Goal: Task Accomplishment & Management: Manage account settings

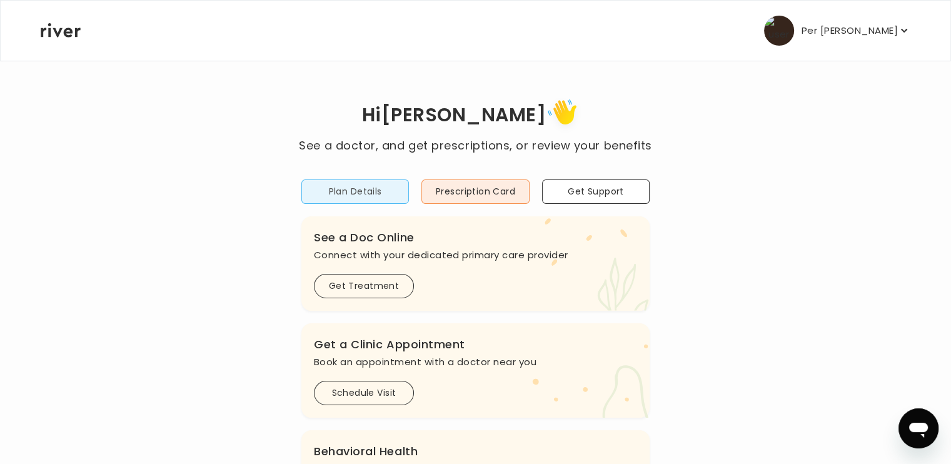
click at [345, 192] on button "Plan Details" at bounding box center [355, 191] width 108 height 24
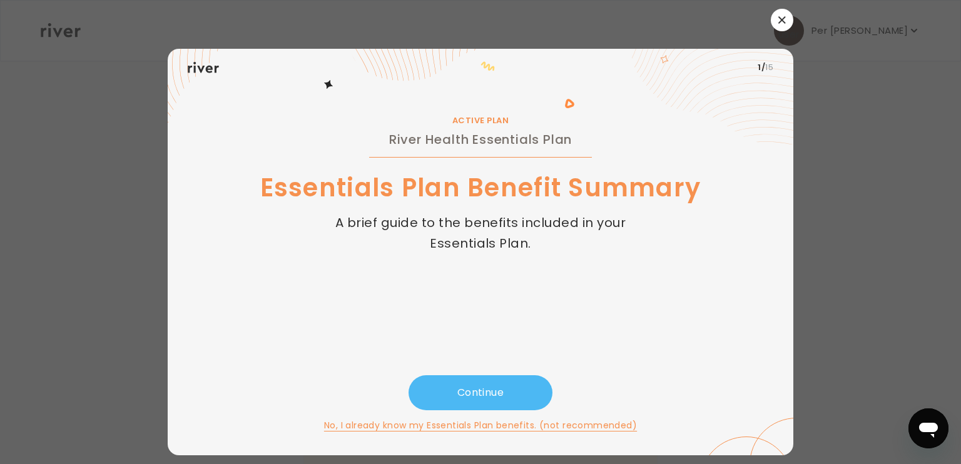
click at [497, 390] on button "Continue" at bounding box center [480, 392] width 144 height 35
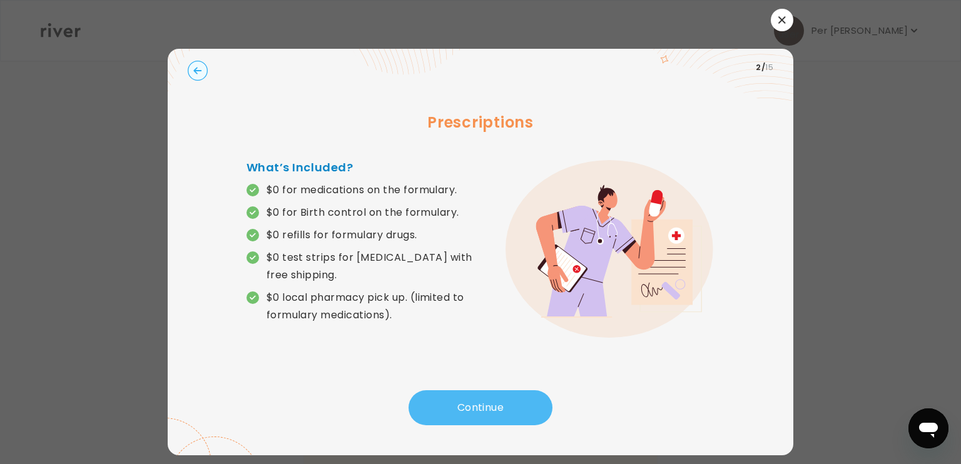
click at [497, 395] on button "Continue" at bounding box center [480, 407] width 144 height 35
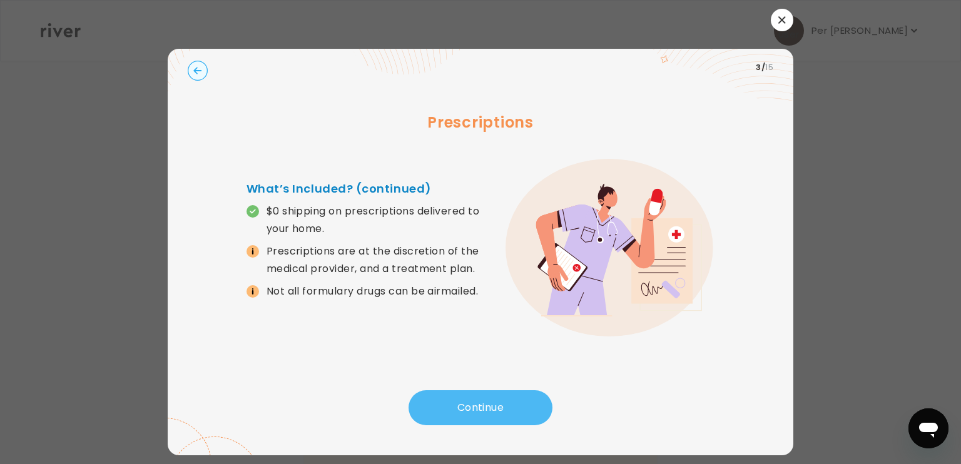
click at [497, 400] on button "Continue" at bounding box center [480, 407] width 144 height 35
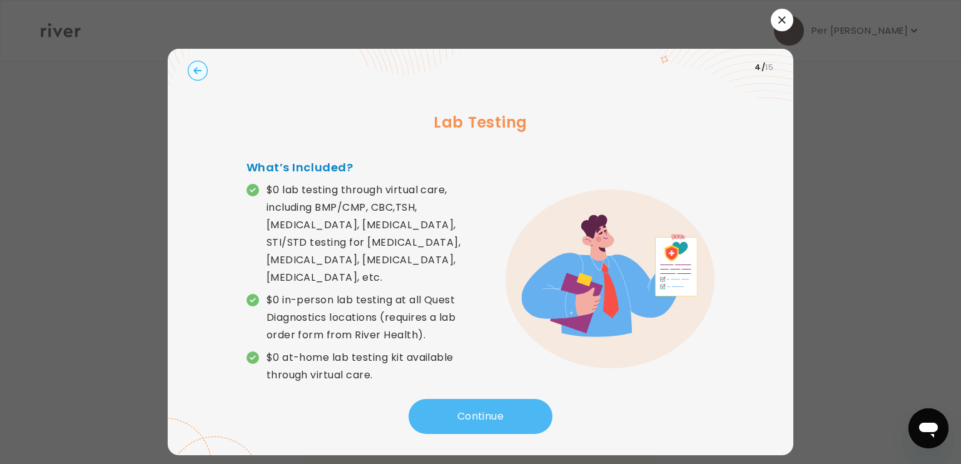
click at [477, 399] on button "Continue" at bounding box center [480, 416] width 144 height 35
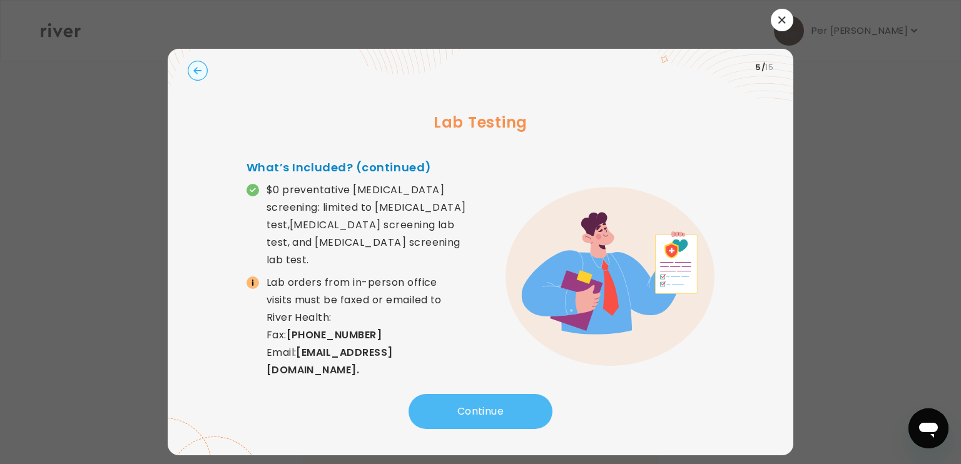
click at [477, 396] on button "Continue" at bounding box center [480, 411] width 144 height 35
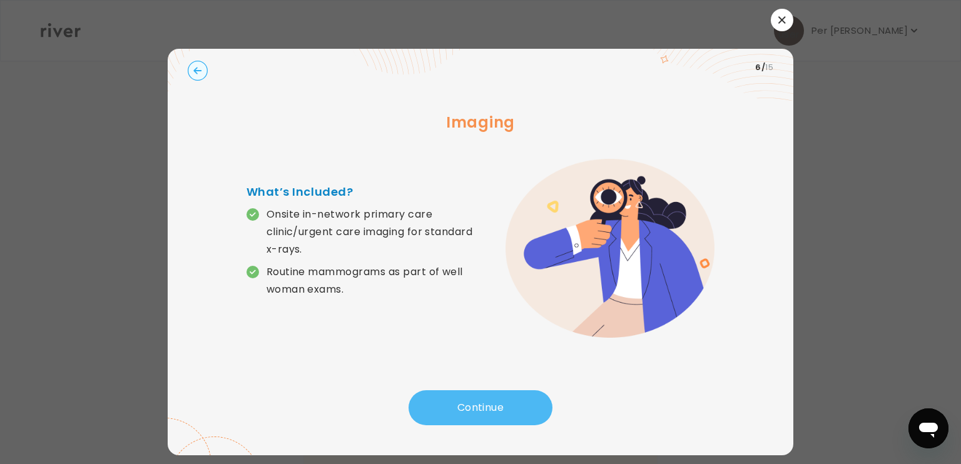
click at [477, 396] on button "Continue" at bounding box center [480, 407] width 144 height 35
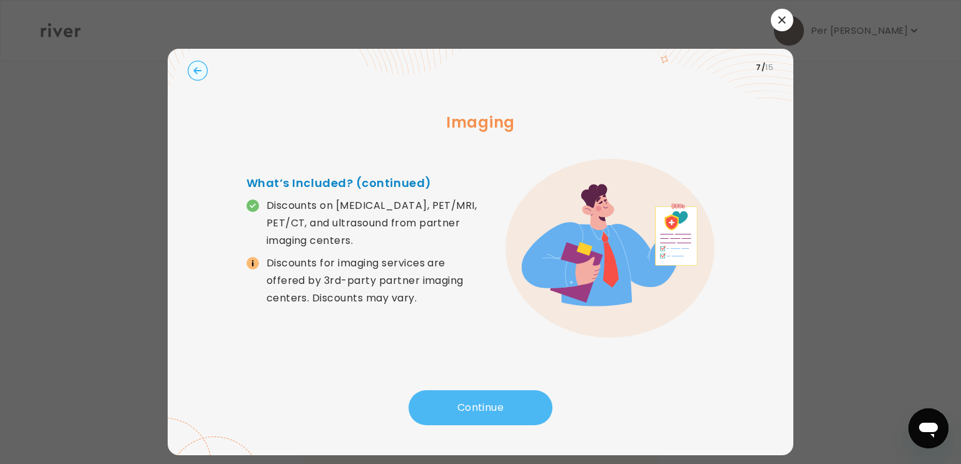
click at [488, 406] on button "Continue" at bounding box center [480, 407] width 144 height 35
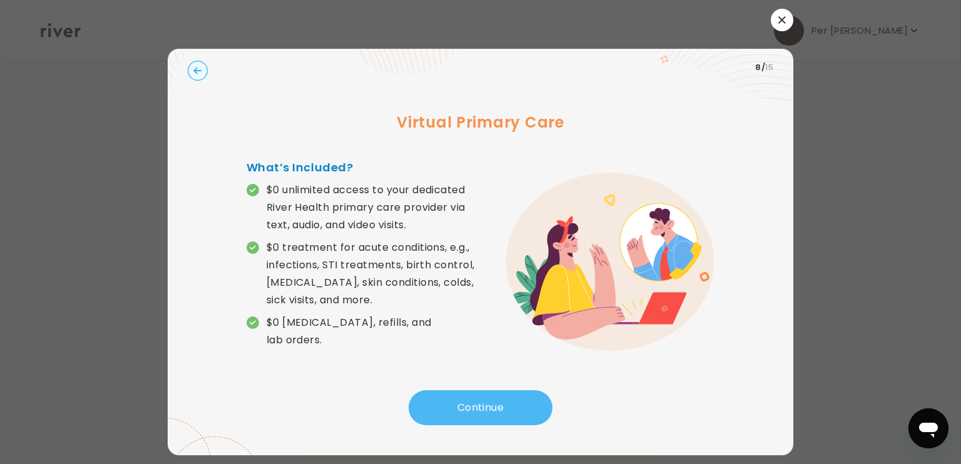
click at [485, 417] on button "Continue" at bounding box center [480, 407] width 144 height 35
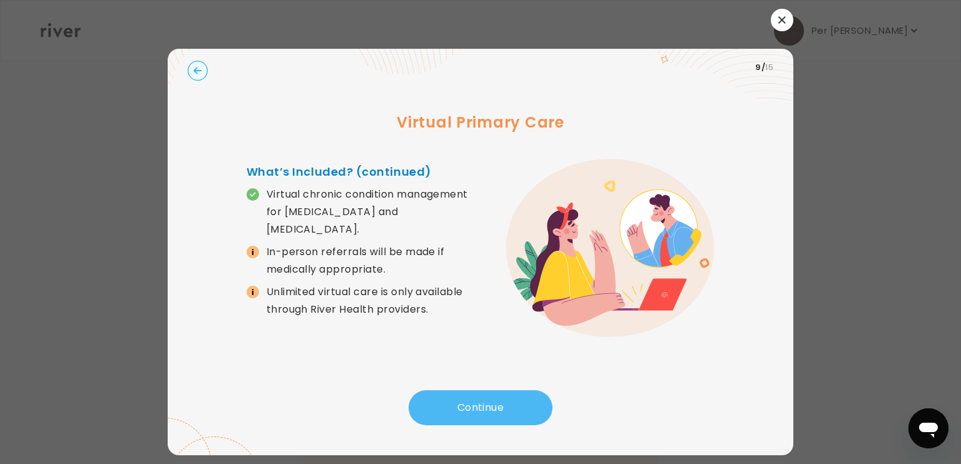
click at [485, 417] on button "Continue" at bounding box center [480, 407] width 144 height 35
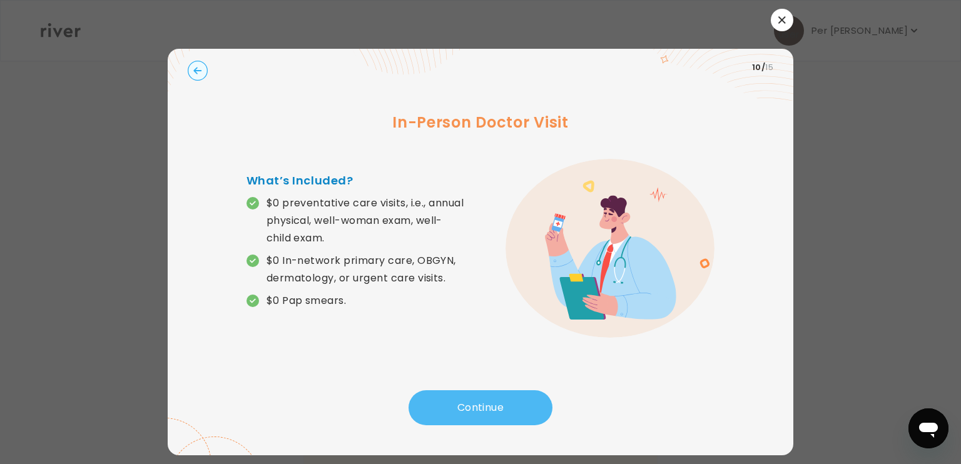
click at [483, 409] on button "Continue" at bounding box center [480, 407] width 144 height 35
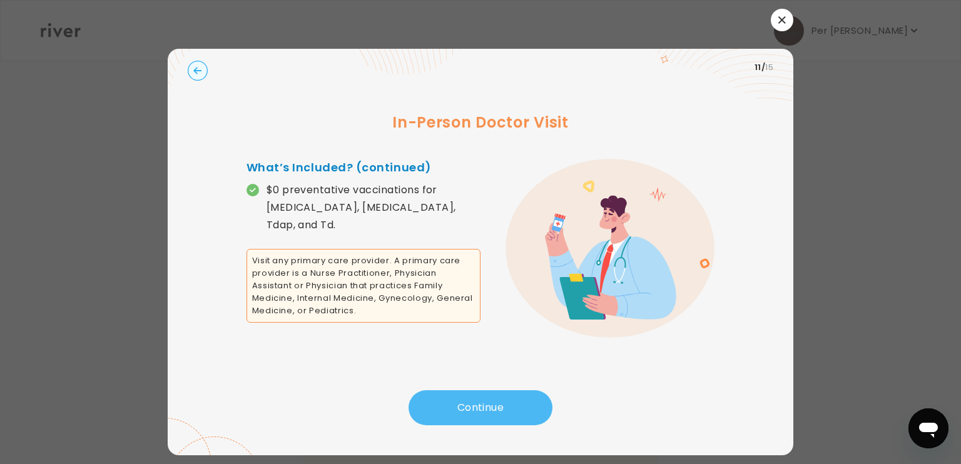
click at [483, 413] on button "Continue" at bounding box center [480, 407] width 144 height 35
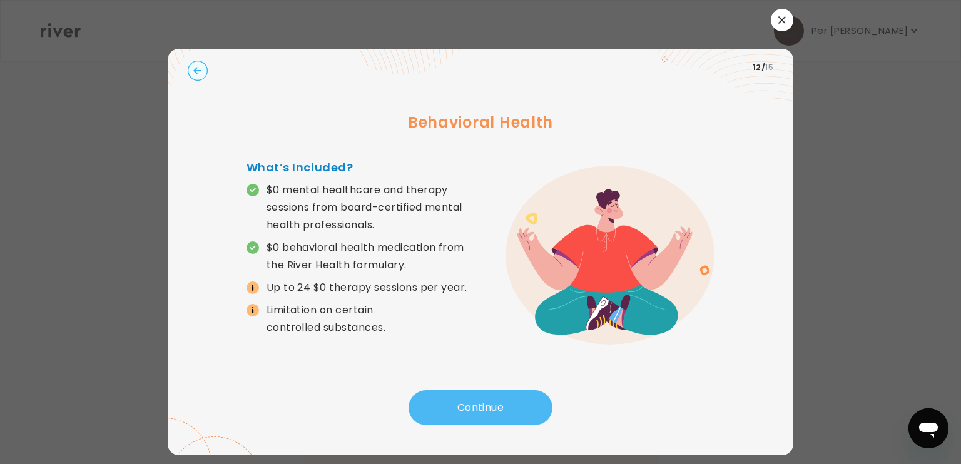
click at [483, 413] on button "Continue" at bounding box center [480, 407] width 144 height 35
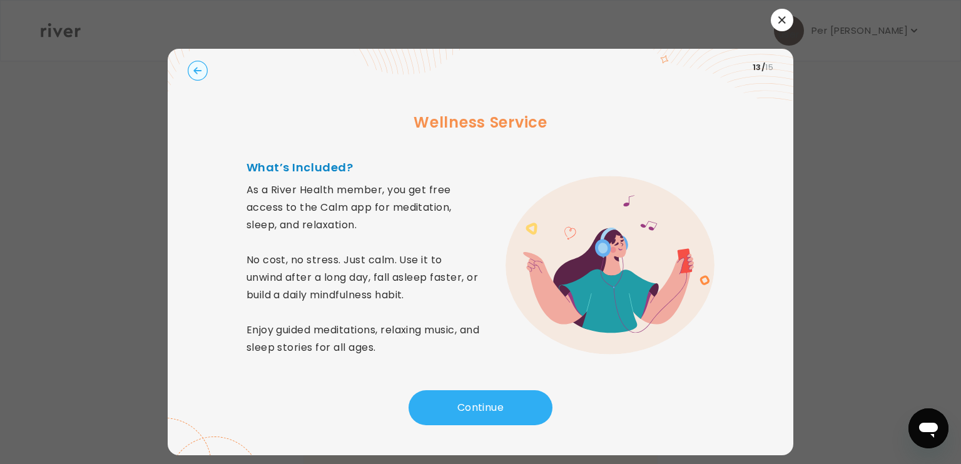
click at [197, 69] on circle "button" at bounding box center [197, 70] width 19 height 19
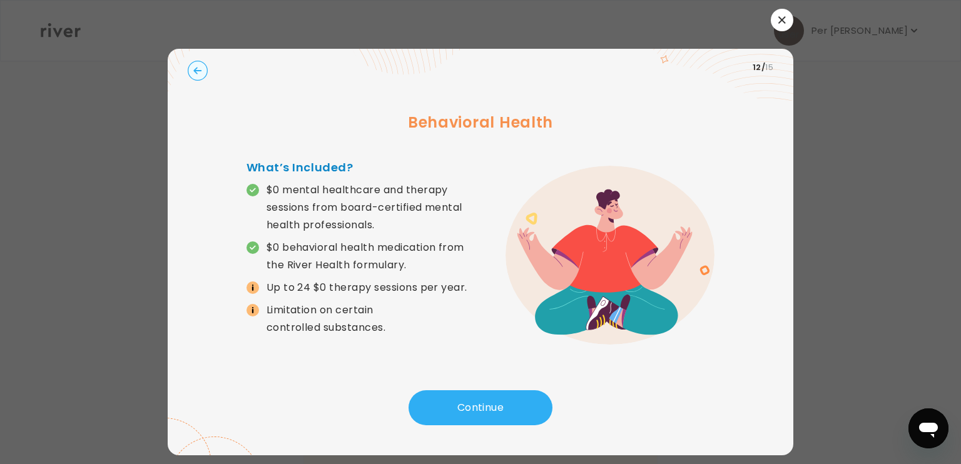
click at [197, 69] on circle "button" at bounding box center [197, 70] width 19 height 19
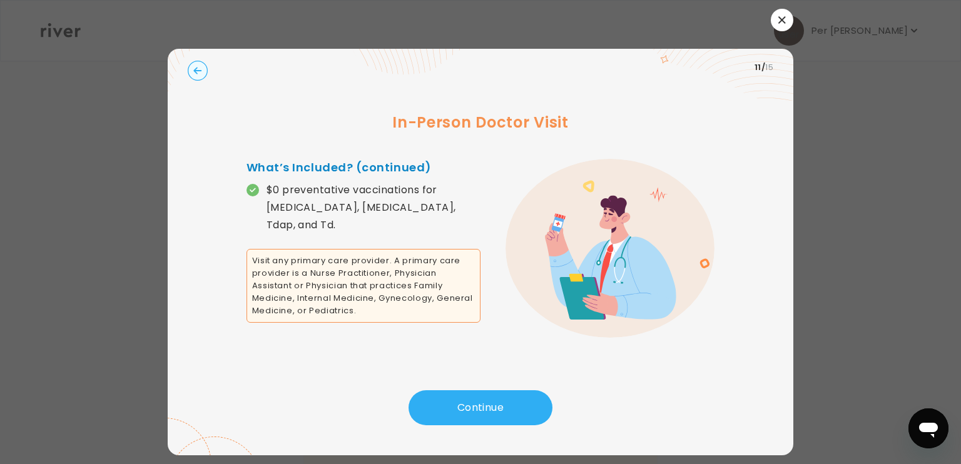
click at [197, 69] on circle "button" at bounding box center [197, 70] width 19 height 19
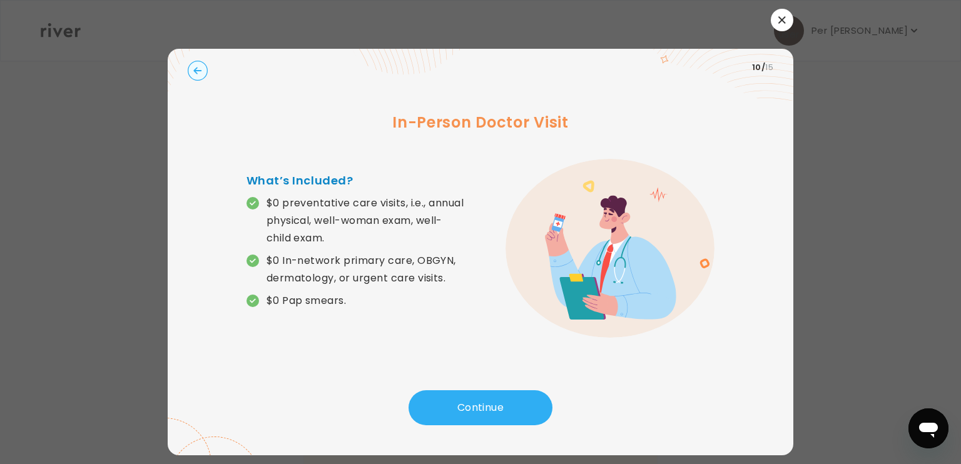
click at [197, 69] on circle "button" at bounding box center [197, 70] width 19 height 19
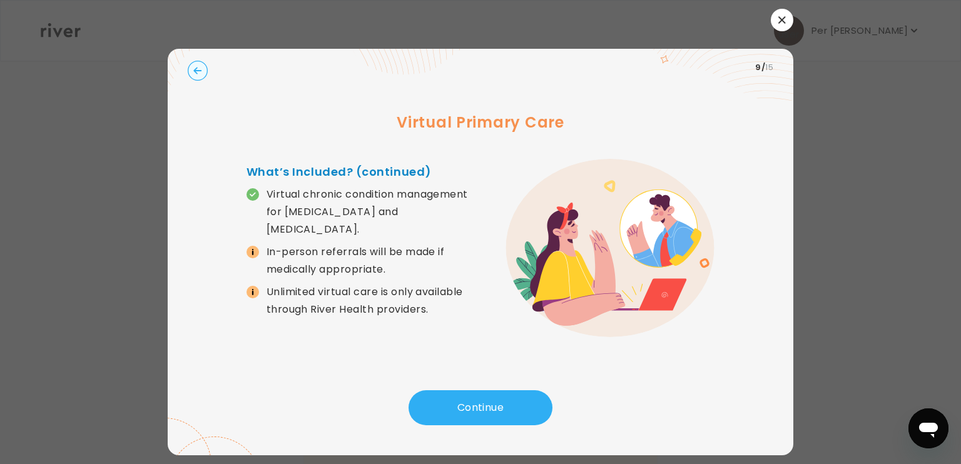
click at [197, 69] on circle "button" at bounding box center [197, 70] width 19 height 19
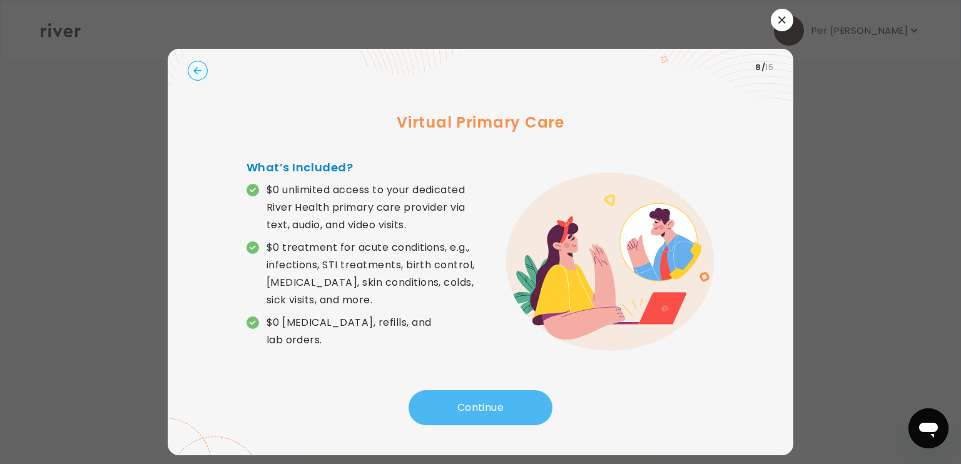
click at [458, 408] on button "Continue" at bounding box center [480, 407] width 144 height 35
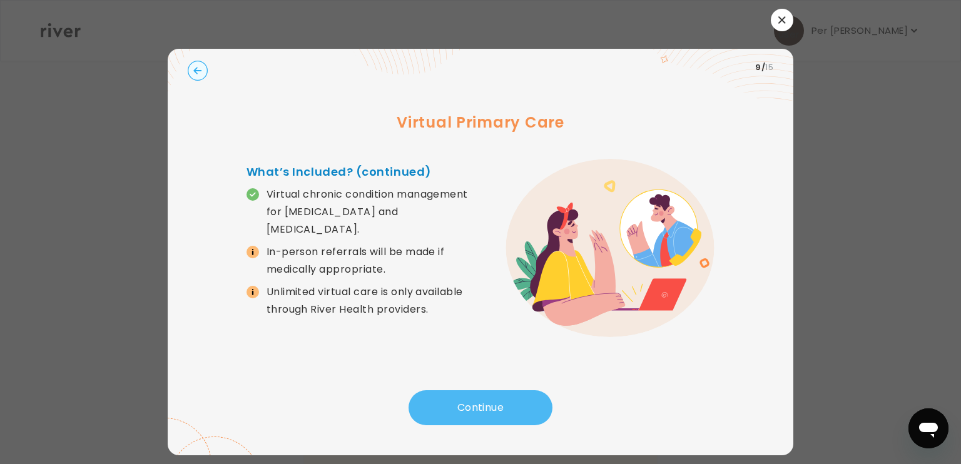
click at [458, 408] on button "Continue" at bounding box center [480, 407] width 144 height 35
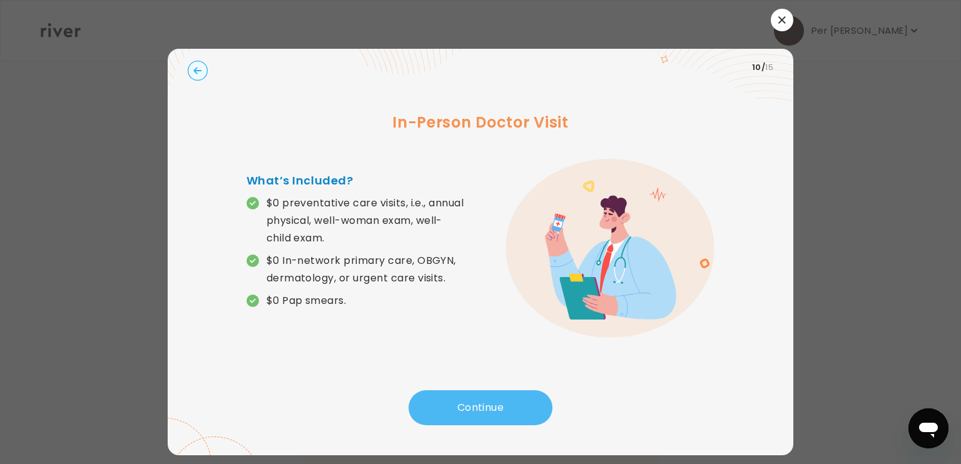
click at [484, 405] on button "Continue" at bounding box center [480, 407] width 144 height 35
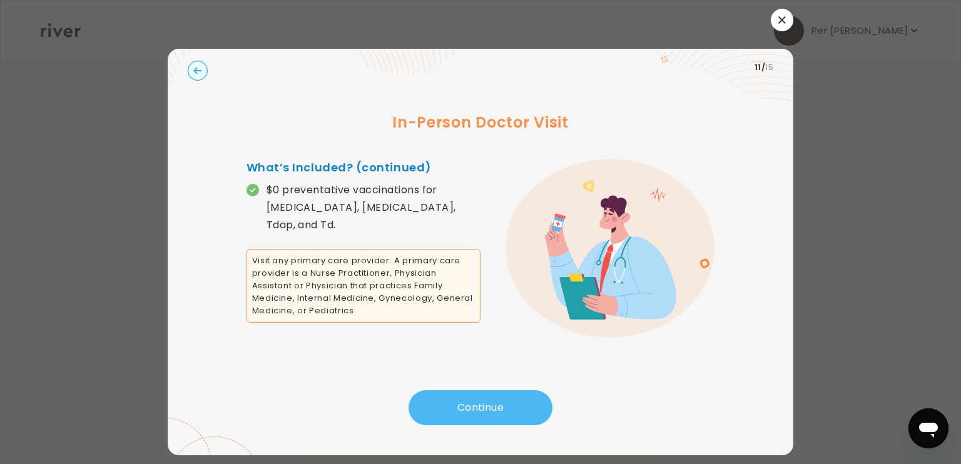
click at [484, 405] on button "Continue" at bounding box center [480, 407] width 144 height 35
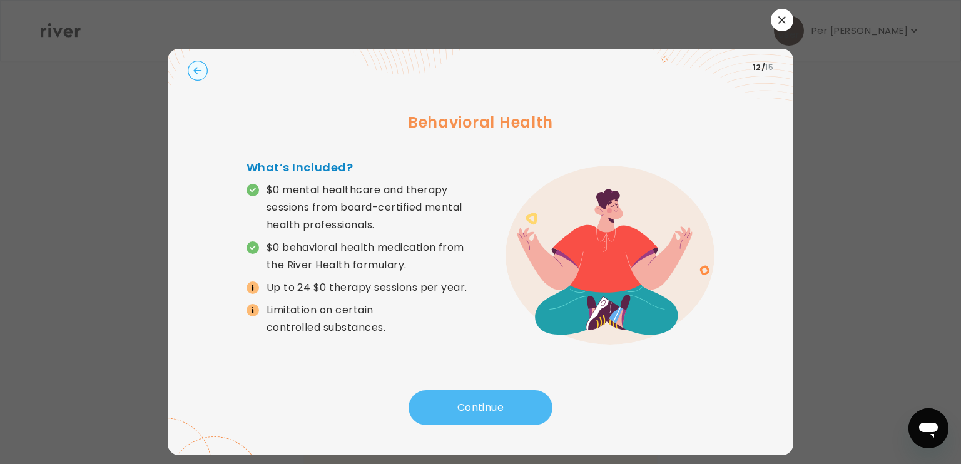
click at [484, 405] on button "Continue" at bounding box center [480, 407] width 144 height 35
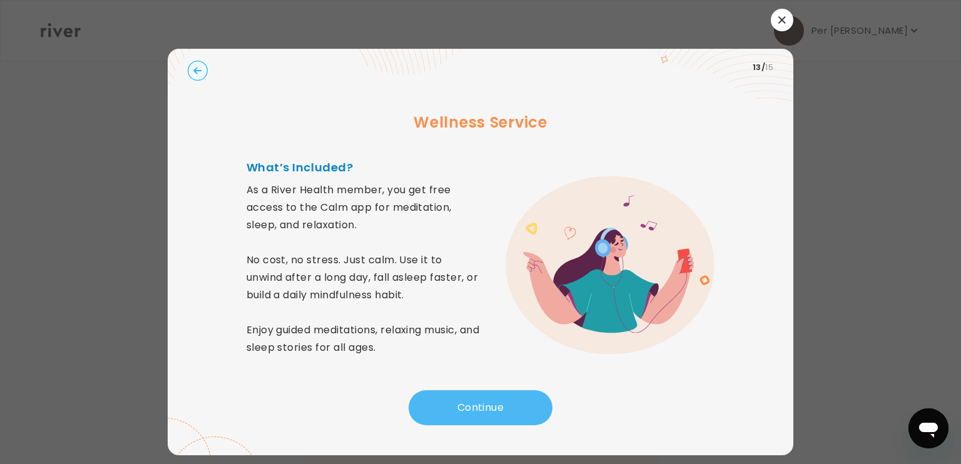
click at [484, 405] on button "Continue" at bounding box center [480, 407] width 144 height 35
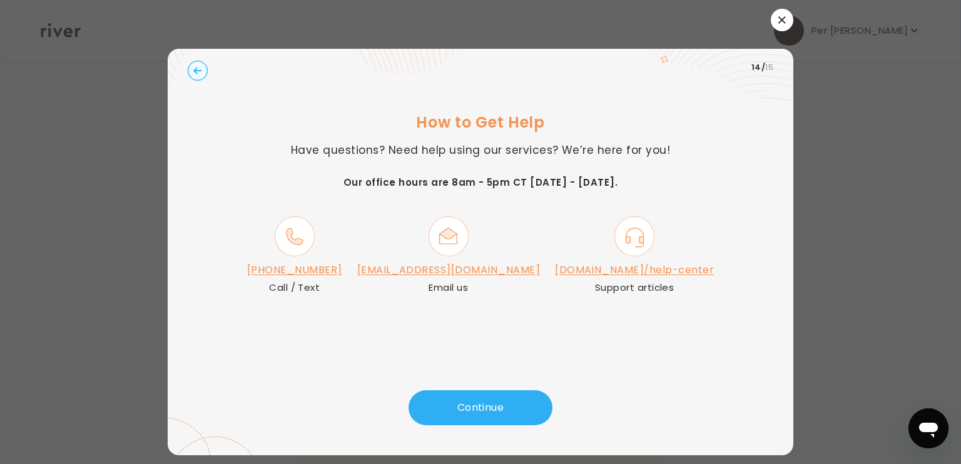
click at [779, 25] on button "button" at bounding box center [781, 20] width 23 height 23
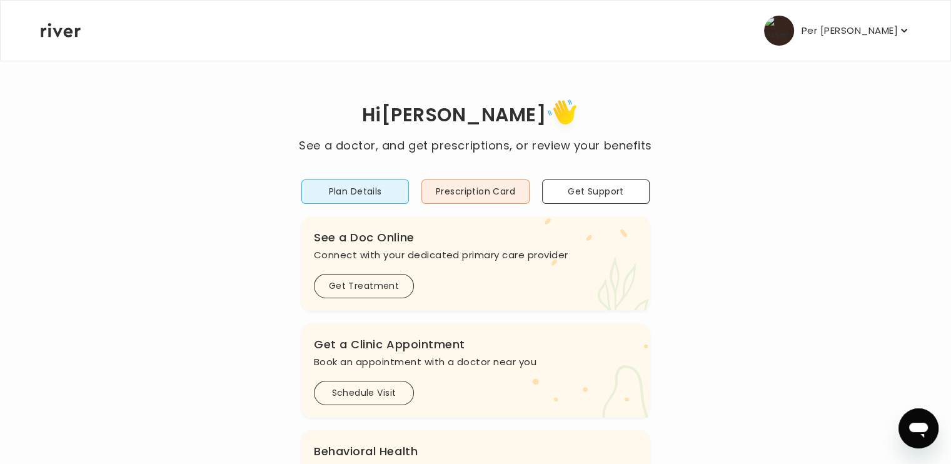
click at [849, 29] on p "Per [PERSON_NAME]" at bounding box center [850, 31] width 96 height 18
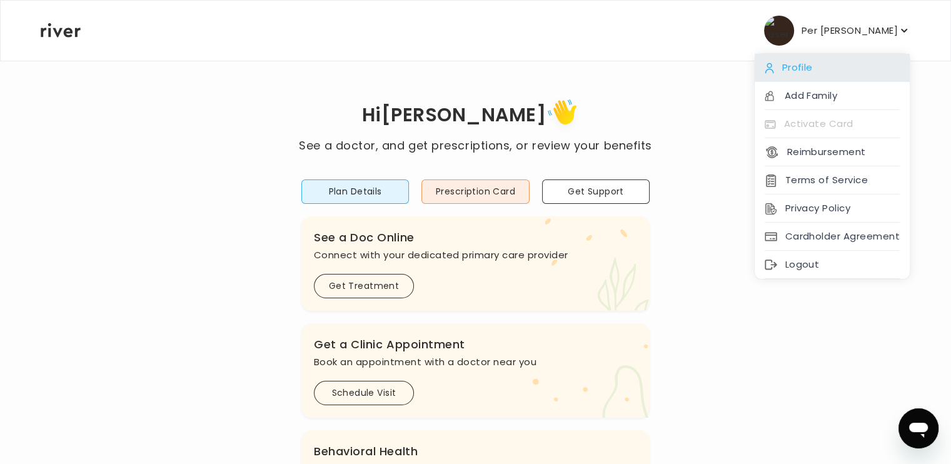
click at [809, 58] on div "Profile" at bounding box center [832, 68] width 155 height 28
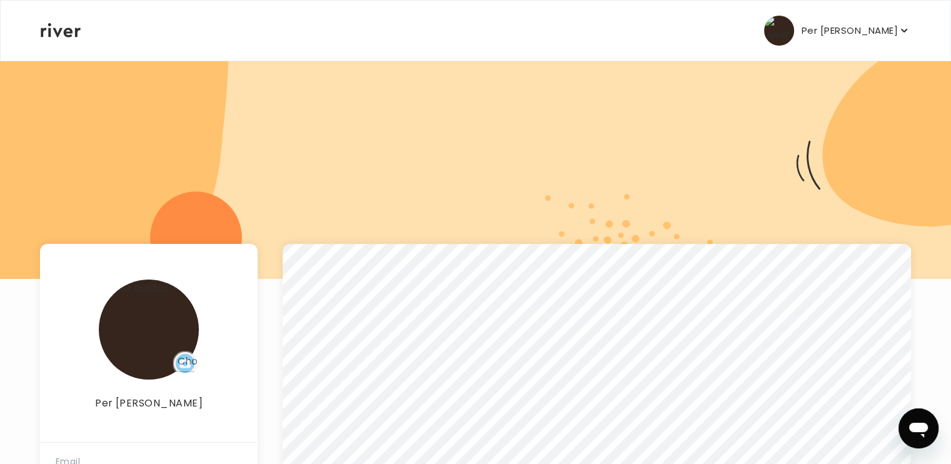
click at [840, 34] on p "Per [PERSON_NAME]" at bounding box center [850, 31] width 96 height 18
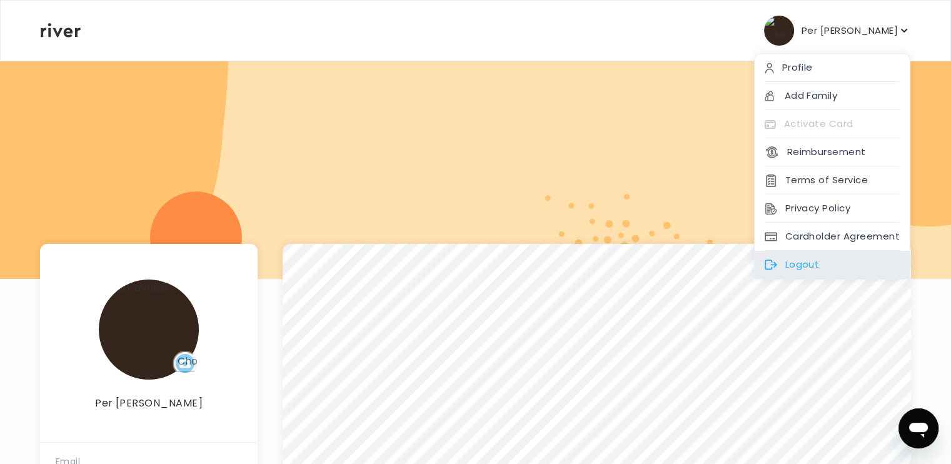
click at [821, 251] on div "Logout" at bounding box center [832, 265] width 155 height 28
